Goal: Task Accomplishment & Management: Use online tool/utility

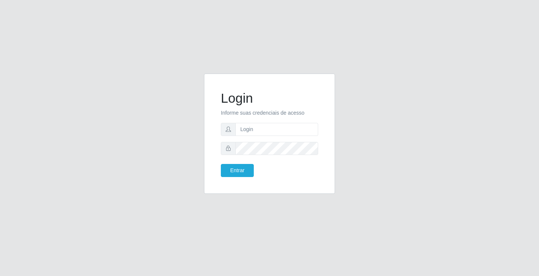
click at [246, 131] on input "text" at bounding box center [276, 129] width 83 height 13
click at [233, 170] on button "Entrar" at bounding box center [237, 170] width 33 height 13
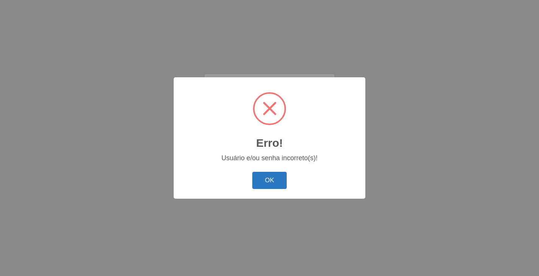
click at [276, 181] on button "OK" at bounding box center [269, 181] width 35 height 18
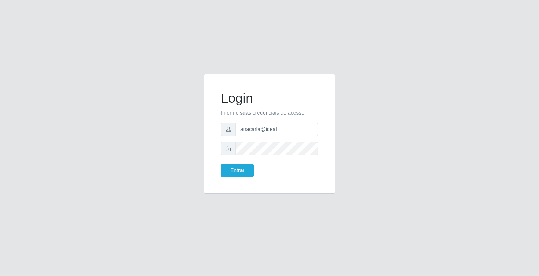
click at [227, 149] on icon at bounding box center [228, 148] width 5 height 5
click at [221, 164] on button "Entrar" at bounding box center [237, 170] width 33 height 13
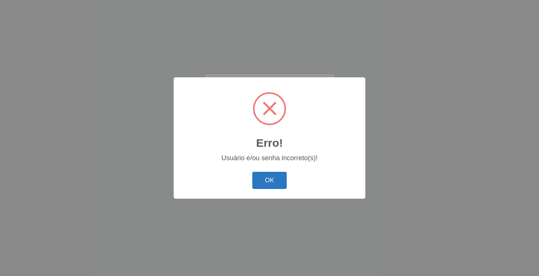
click at [278, 176] on button "OK" at bounding box center [269, 181] width 35 height 18
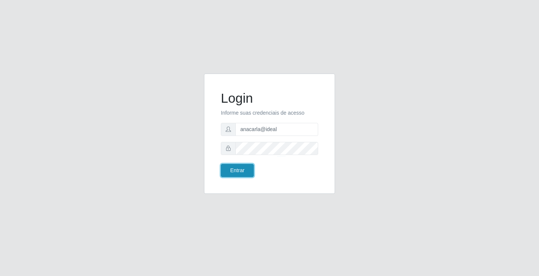
click at [239, 172] on button "Entrar" at bounding box center [237, 170] width 33 height 13
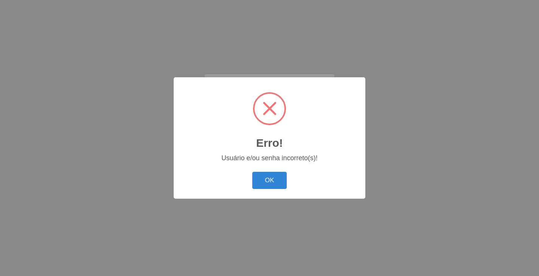
click at [272, 185] on button "OK" at bounding box center [269, 181] width 35 height 18
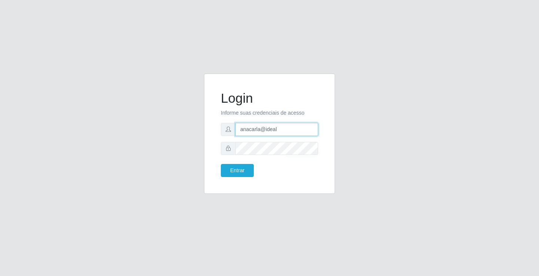
click at [281, 126] on input "anacarla@ideal" at bounding box center [276, 129] width 83 height 13
type input "a"
type input "zivaneide@ideal"
click at [221, 164] on button "Entrar" at bounding box center [237, 170] width 33 height 13
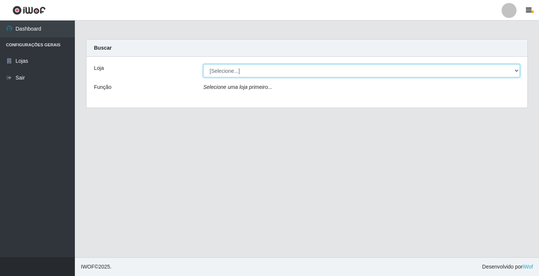
click at [515, 70] on select "[Selecione...] Ideal - Conceição" at bounding box center [361, 70] width 316 height 13
select select "231"
click at [203, 64] on select "[Selecione...] Ideal - Conceição" at bounding box center [361, 70] width 316 height 13
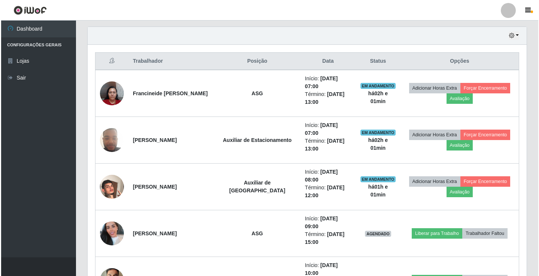
scroll to position [299, 0]
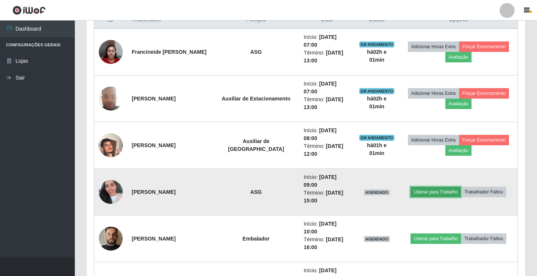
click at [425, 187] on button "Liberar para Trabalho" at bounding box center [435, 192] width 50 height 10
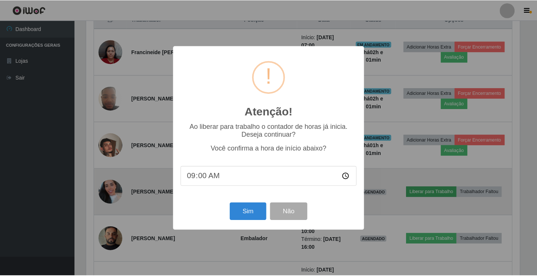
scroll to position [155, 435]
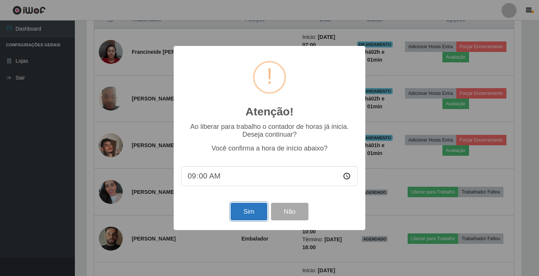
click at [253, 214] on button "Sim" at bounding box center [248, 212] width 36 height 18
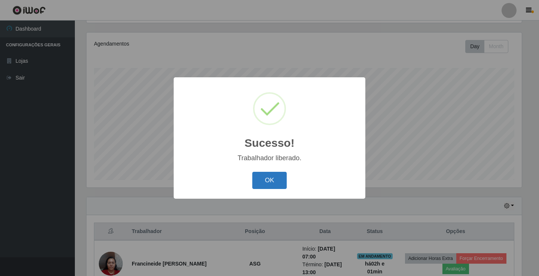
click at [276, 180] on button "OK" at bounding box center [269, 181] width 35 height 18
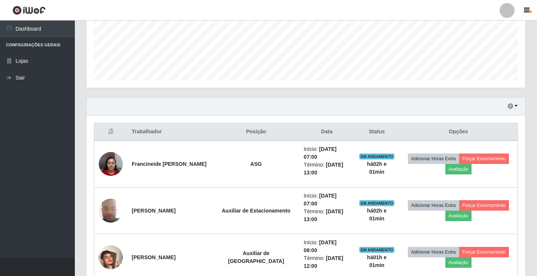
scroll to position [199, 0]
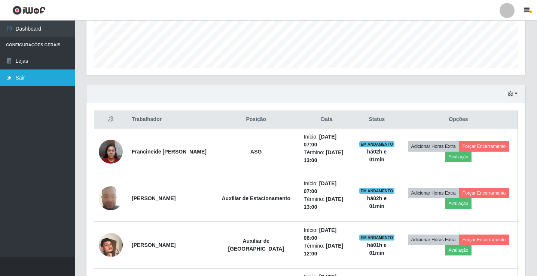
click at [24, 77] on link "Sair" at bounding box center [37, 78] width 75 height 17
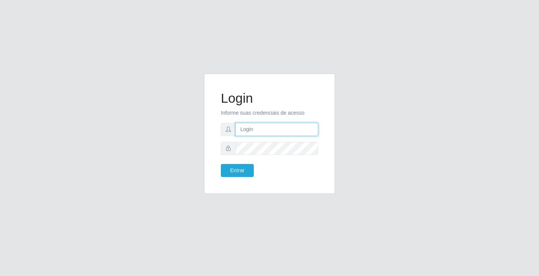
click at [251, 128] on input "text" at bounding box center [276, 129] width 83 height 13
type input "anacarla@ideal"
click at [240, 168] on button "Entrar" at bounding box center [237, 170] width 33 height 13
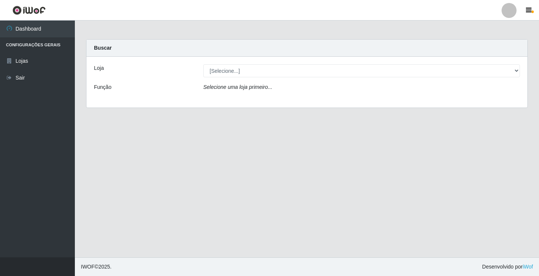
click at [513, 13] on div at bounding box center [508, 10] width 15 height 15
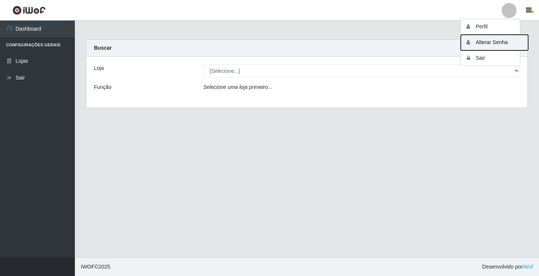
click at [504, 41] on button "Alterar Senha" at bounding box center [493, 43] width 67 height 16
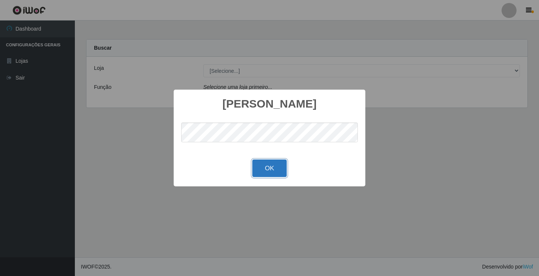
click at [273, 168] on button "OK" at bounding box center [269, 169] width 35 height 18
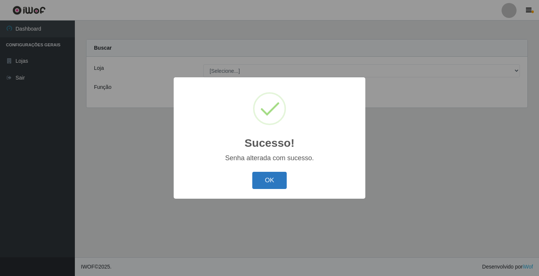
click at [262, 178] on button "OK" at bounding box center [269, 181] width 35 height 18
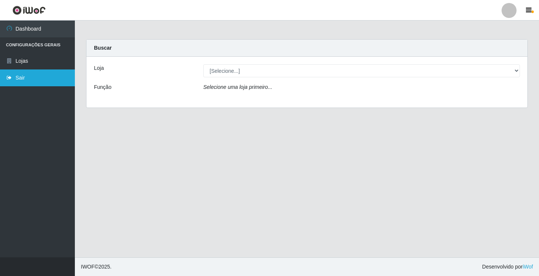
click at [31, 76] on link "Sair" at bounding box center [37, 78] width 75 height 17
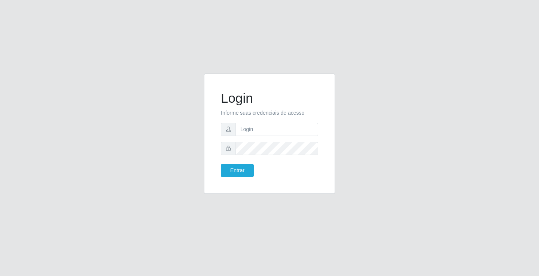
click at [384, 132] on div "Login Informe suas credenciais de acesso Entrar" at bounding box center [269, 138] width 426 height 129
